Goal: Information Seeking & Learning: Learn about a topic

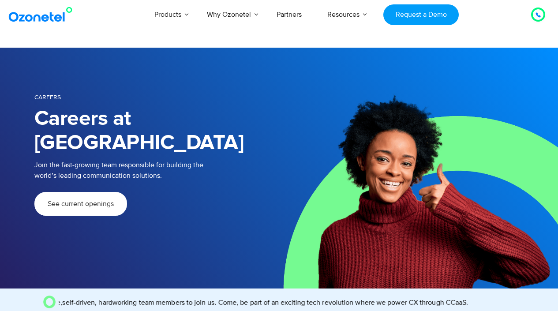
click at [80, 200] on span "See current openings" at bounding box center [81, 203] width 66 height 7
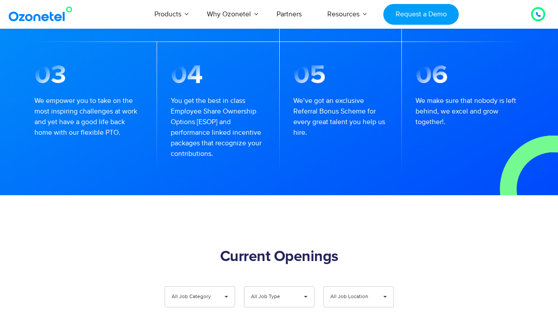
scroll to position [946, 0]
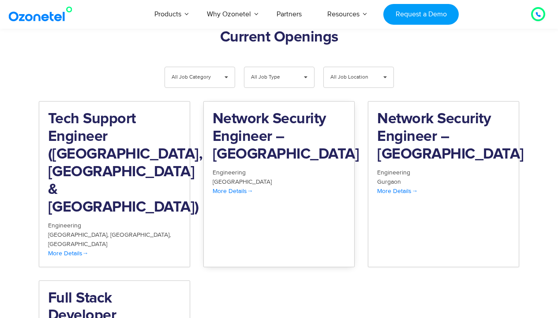
click at [279, 137] on h2 "Network Security Engineer – Hyderabad" at bounding box center [279, 136] width 133 height 53
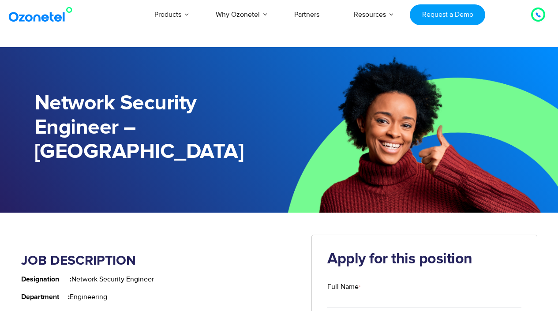
click at [42, 15] on img at bounding box center [42, 15] width 71 height 16
